Goal: Transaction & Acquisition: Register for event/course

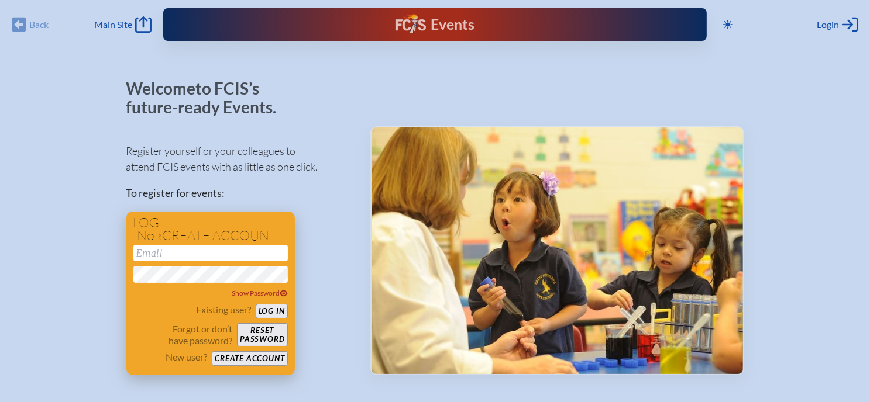
type input "[EMAIL_ADDRESS][DOMAIN_NAME]"
click at [270, 316] on button "Log in" at bounding box center [272, 311] width 32 height 15
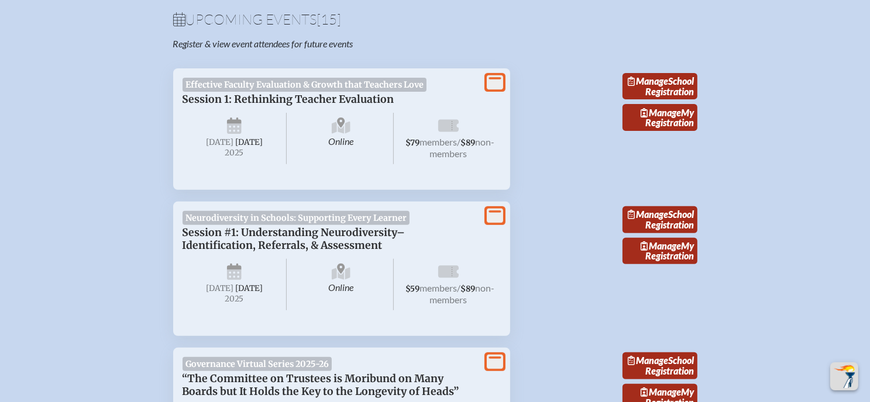
scroll to position [400, 0]
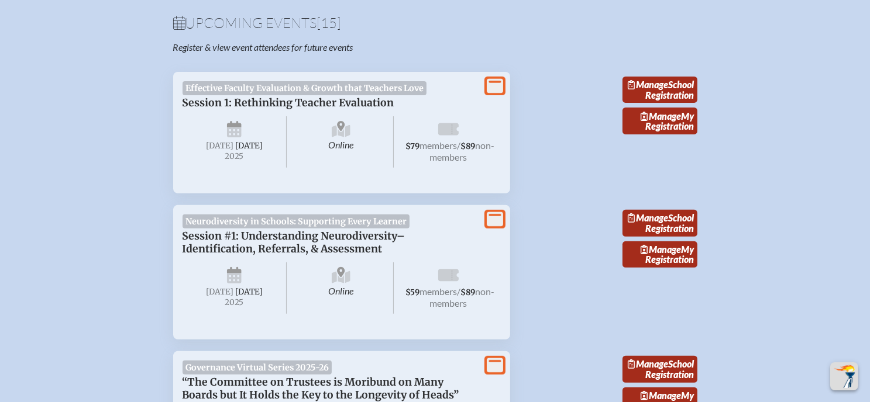
drag, startPoint x: 493, startPoint y: 94, endPoint x: 461, endPoint y: 136, distance: 52.5
click at [461, 136] on span "$79 members / $89 non-members" at bounding box center [448, 141] width 105 height 51
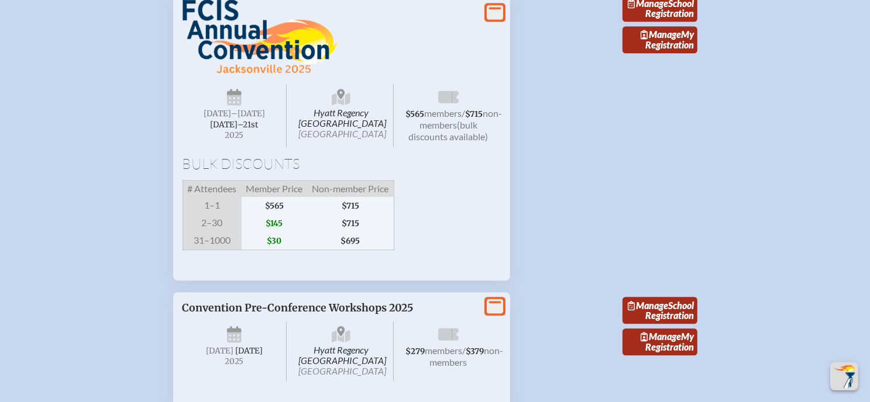
scroll to position [3074, 0]
